Goal: Register for event/course

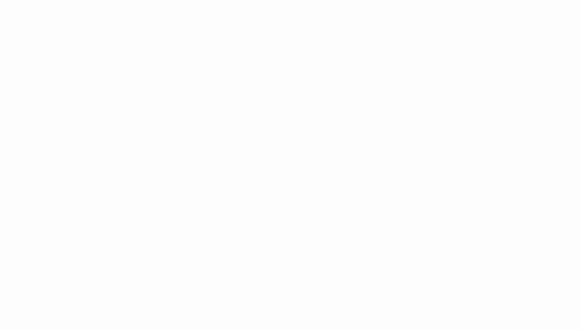
scroll to position [416, 0]
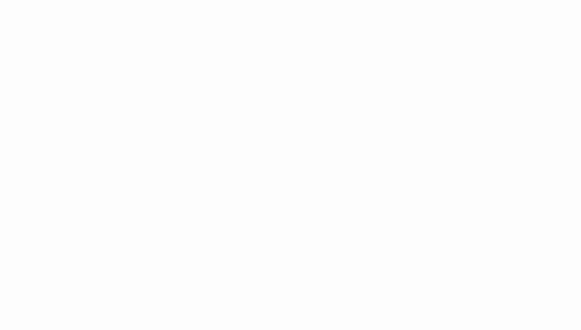
drag, startPoint x: 144, startPoint y: 174, endPoint x: 149, endPoint y: 174, distance: 5.4
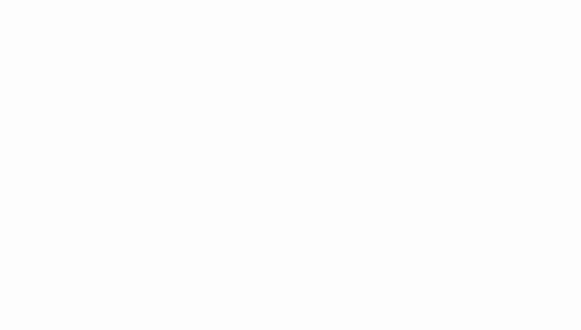
drag, startPoint x: 122, startPoint y: 170, endPoint x: 153, endPoint y: 194, distance: 38.9
